Goal: Navigation & Orientation: Find specific page/section

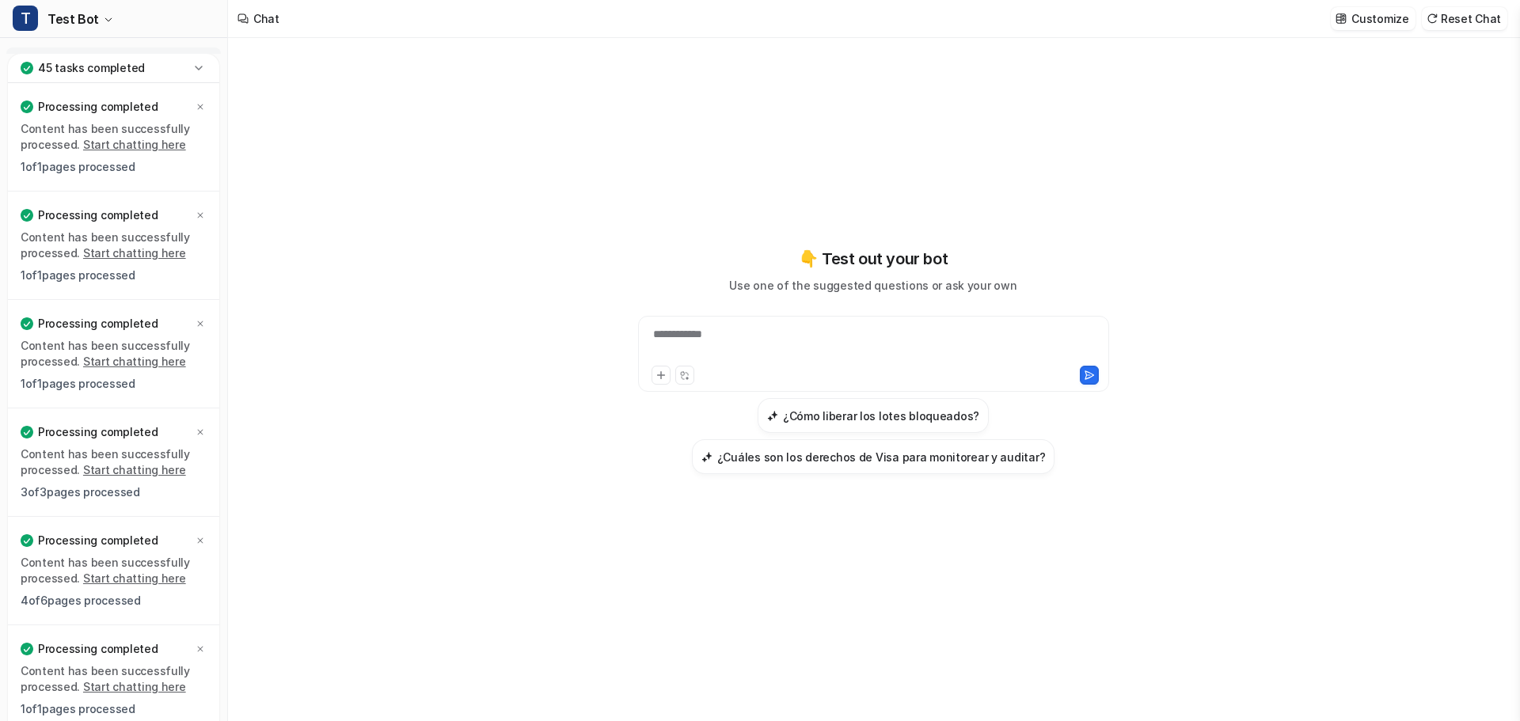
click at [196, 65] on icon at bounding box center [199, 68] width 16 height 16
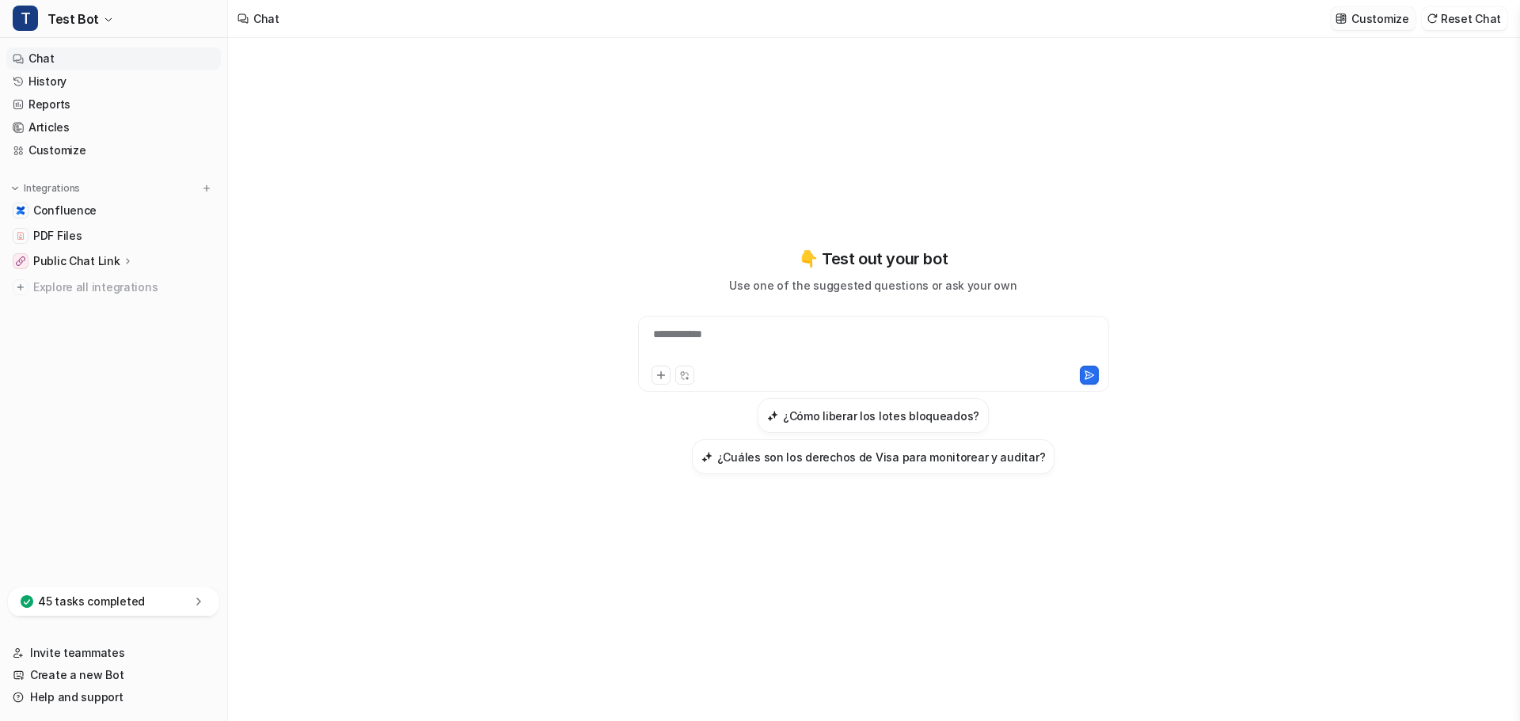
click at [1373, 16] on p "Customize" at bounding box center [1379, 18] width 57 height 17
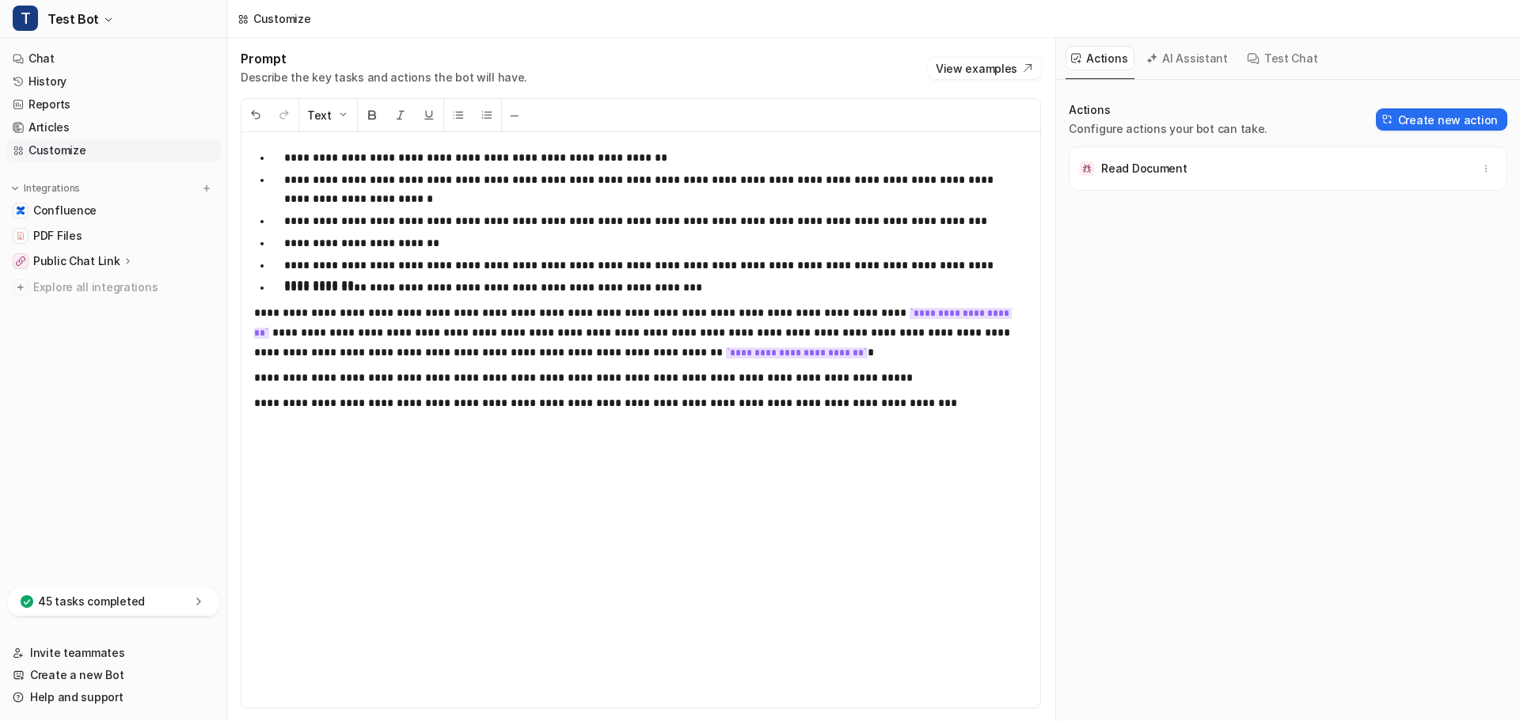
click at [1172, 59] on button "AI Assistant" at bounding box center [1188, 58] width 94 height 25
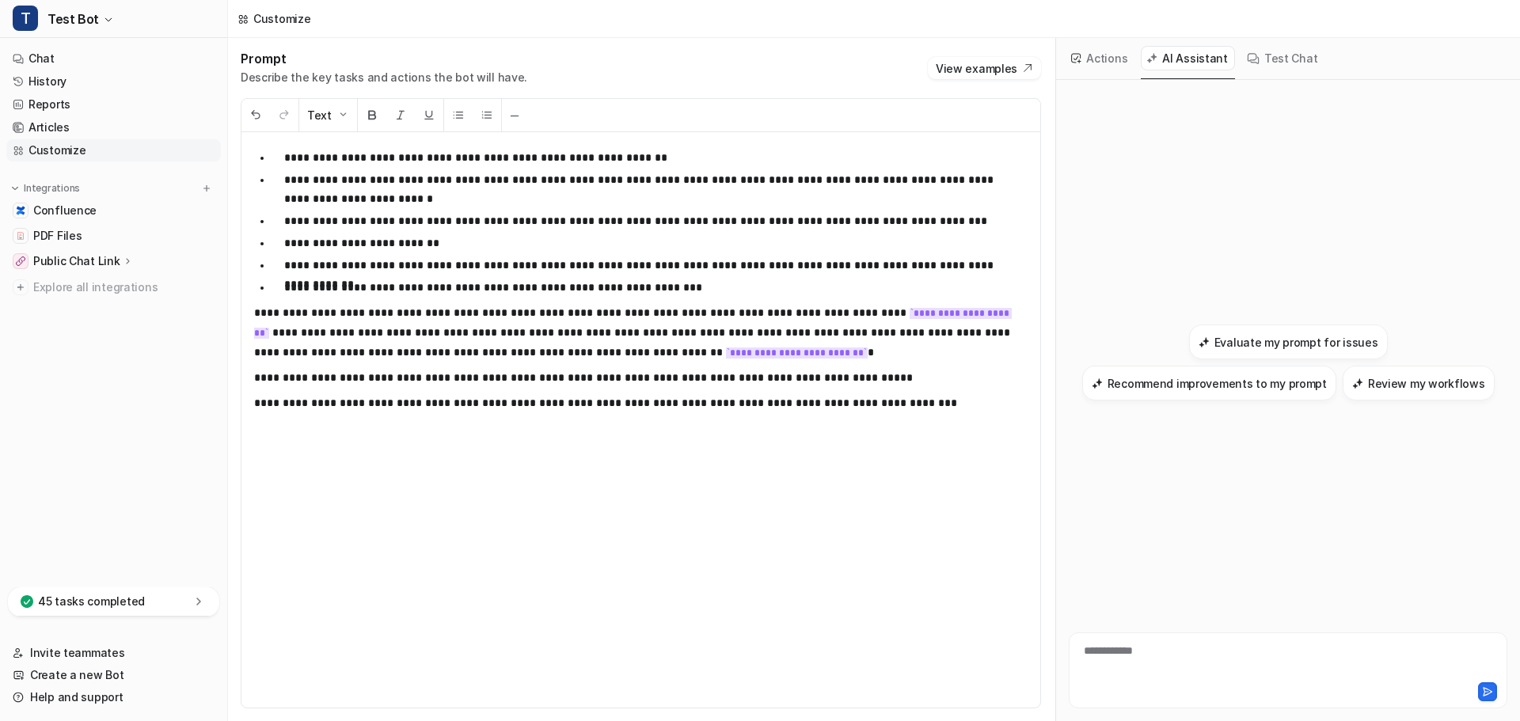
click at [1267, 65] on button "Test Chat" at bounding box center [1282, 58] width 83 height 25
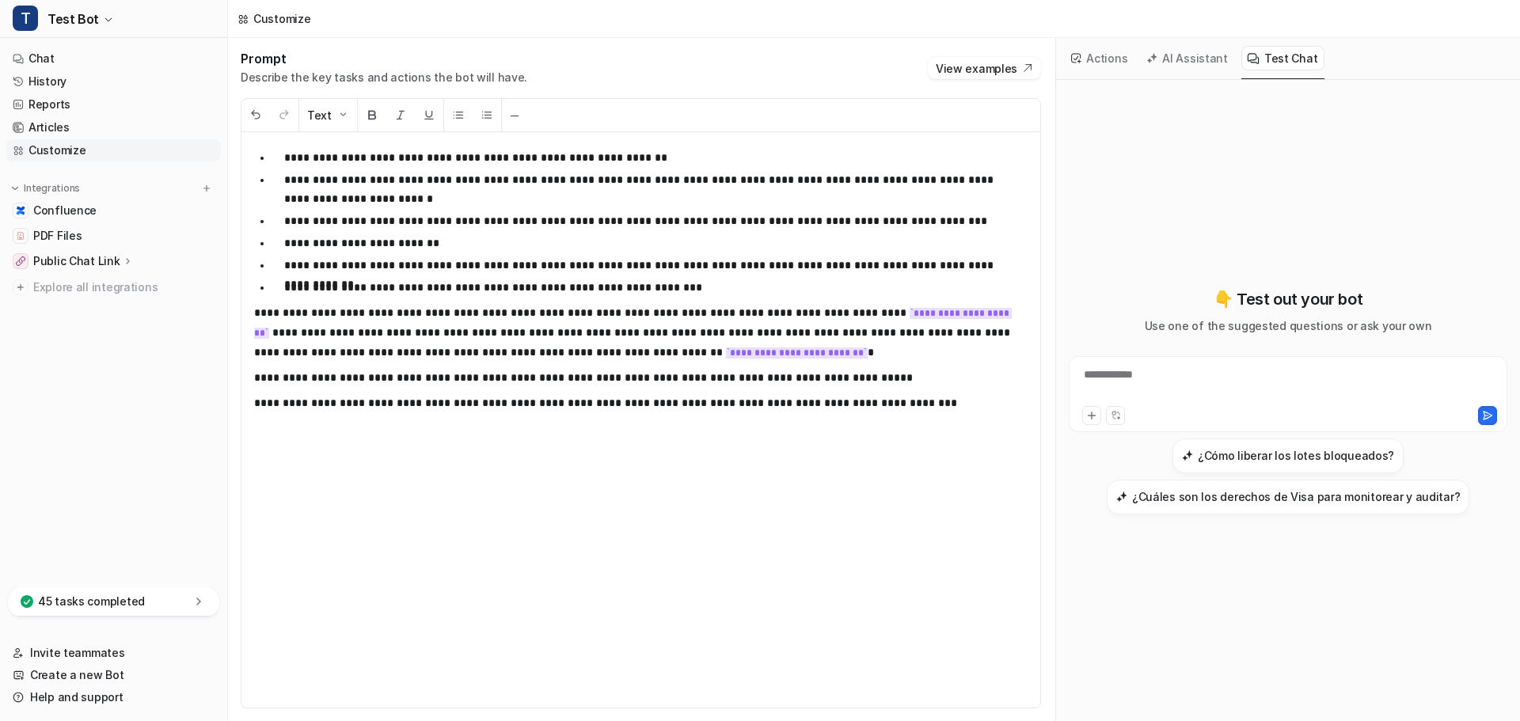
click at [1110, 59] on button "Actions" at bounding box center [1100, 58] width 69 height 25
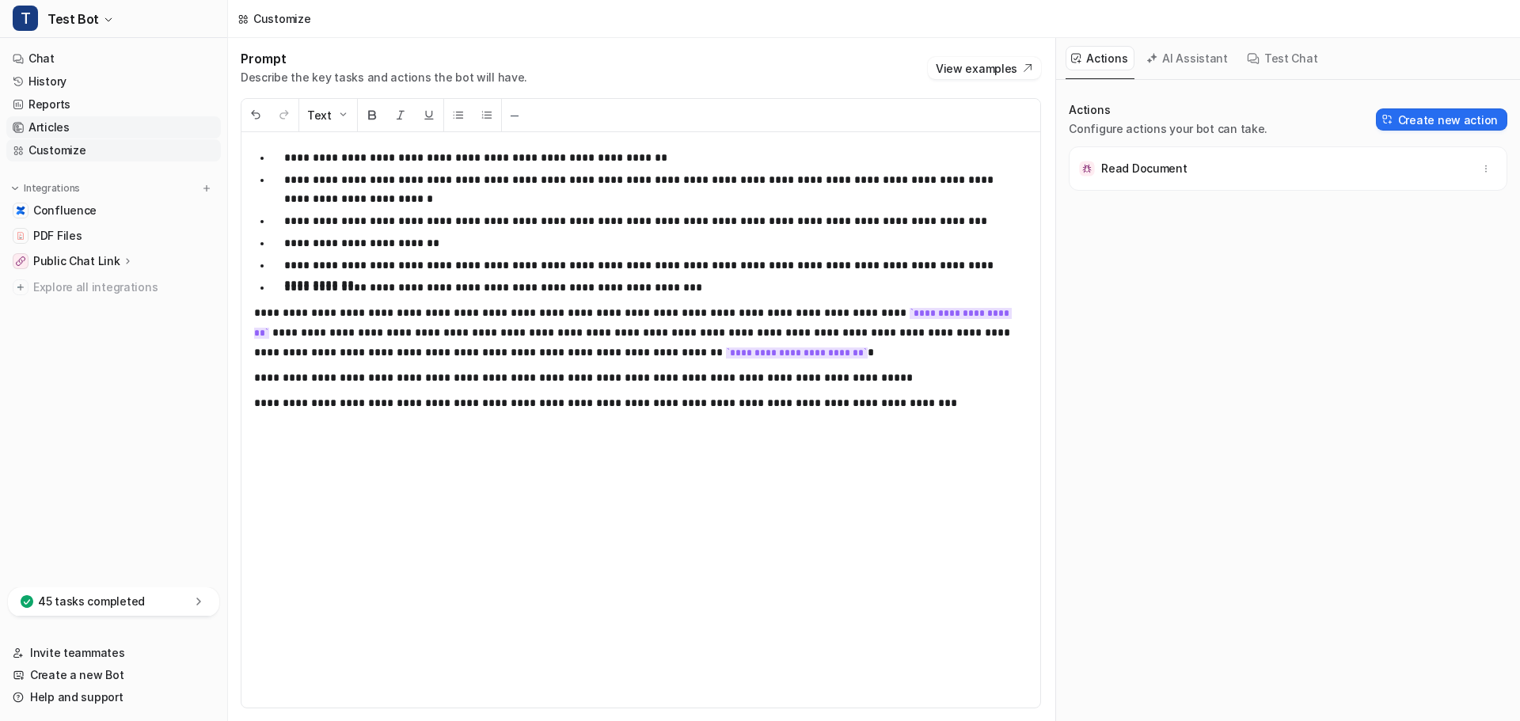
click at [62, 129] on link "Articles" at bounding box center [113, 127] width 215 height 22
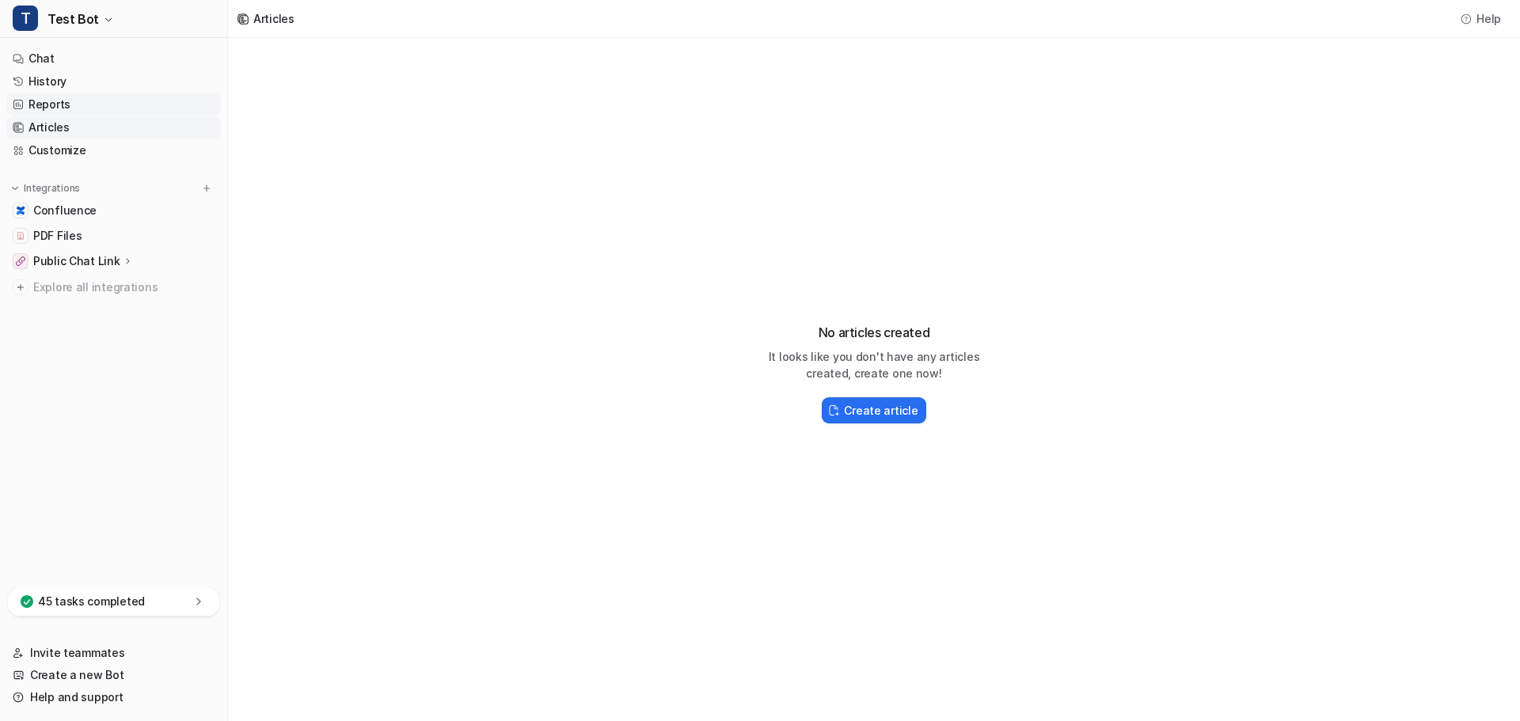
click at [60, 112] on link "Reports" at bounding box center [113, 104] width 215 height 22
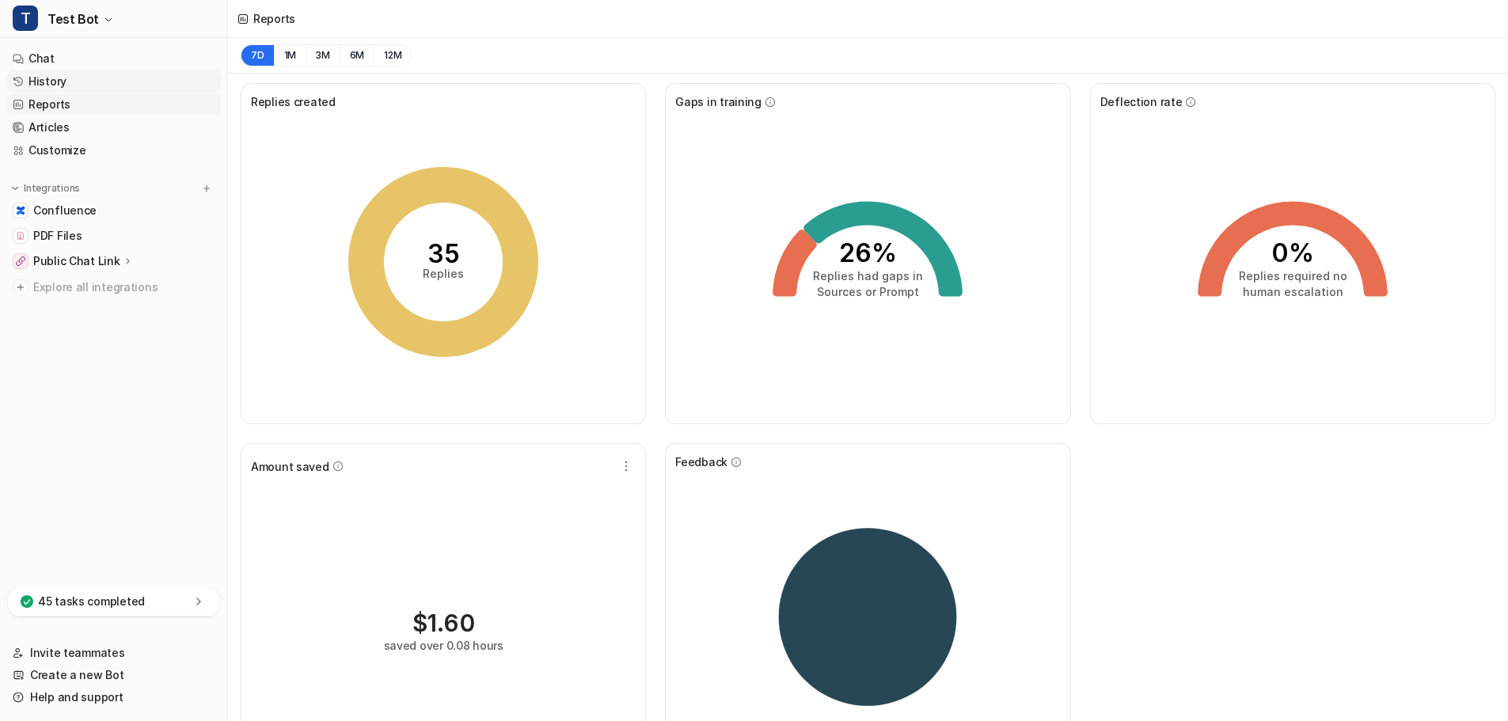
click at [63, 85] on link "History" at bounding box center [113, 81] width 215 height 22
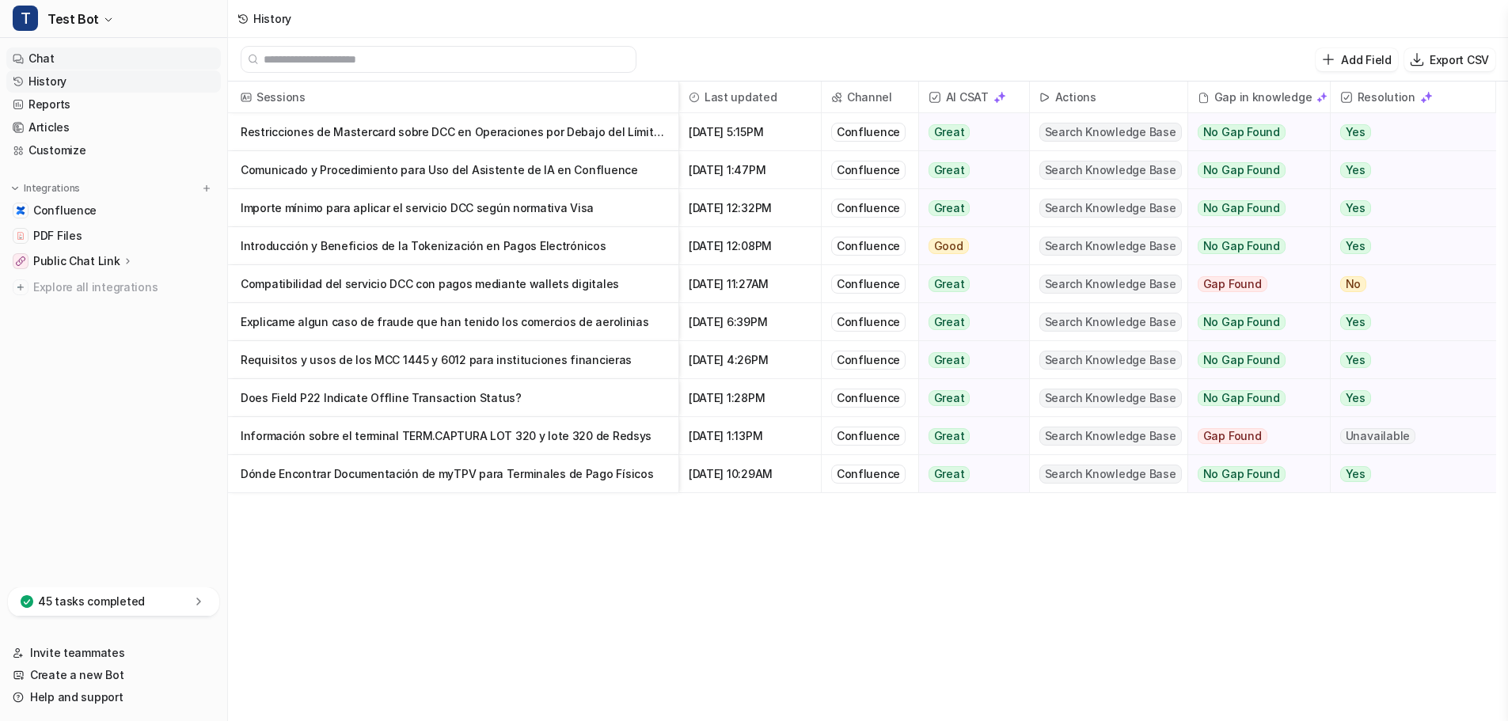
click at [51, 61] on link "Chat" at bounding box center [113, 58] width 215 height 22
